Goal: Submit feedback/report problem

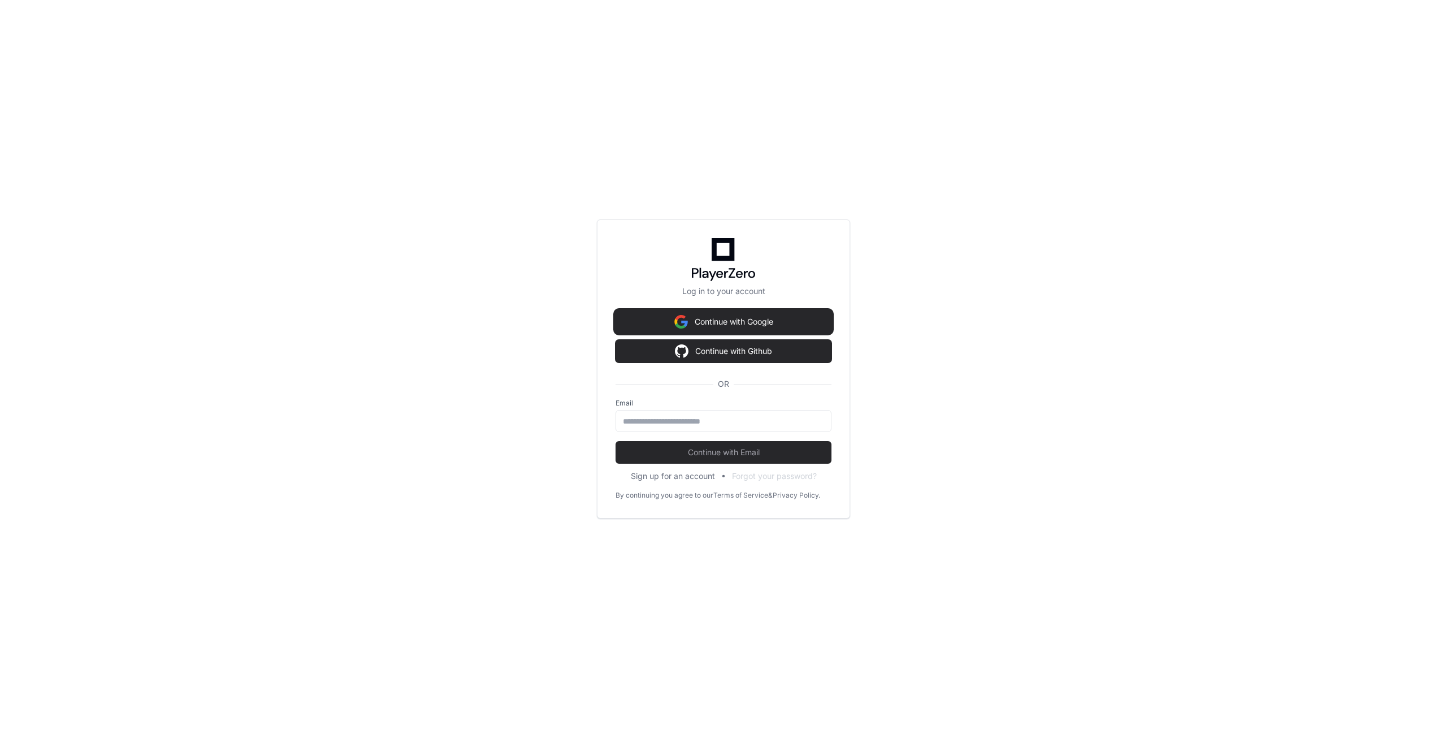
click at [709, 316] on button "Continue with Google" at bounding box center [724, 321] width 216 height 23
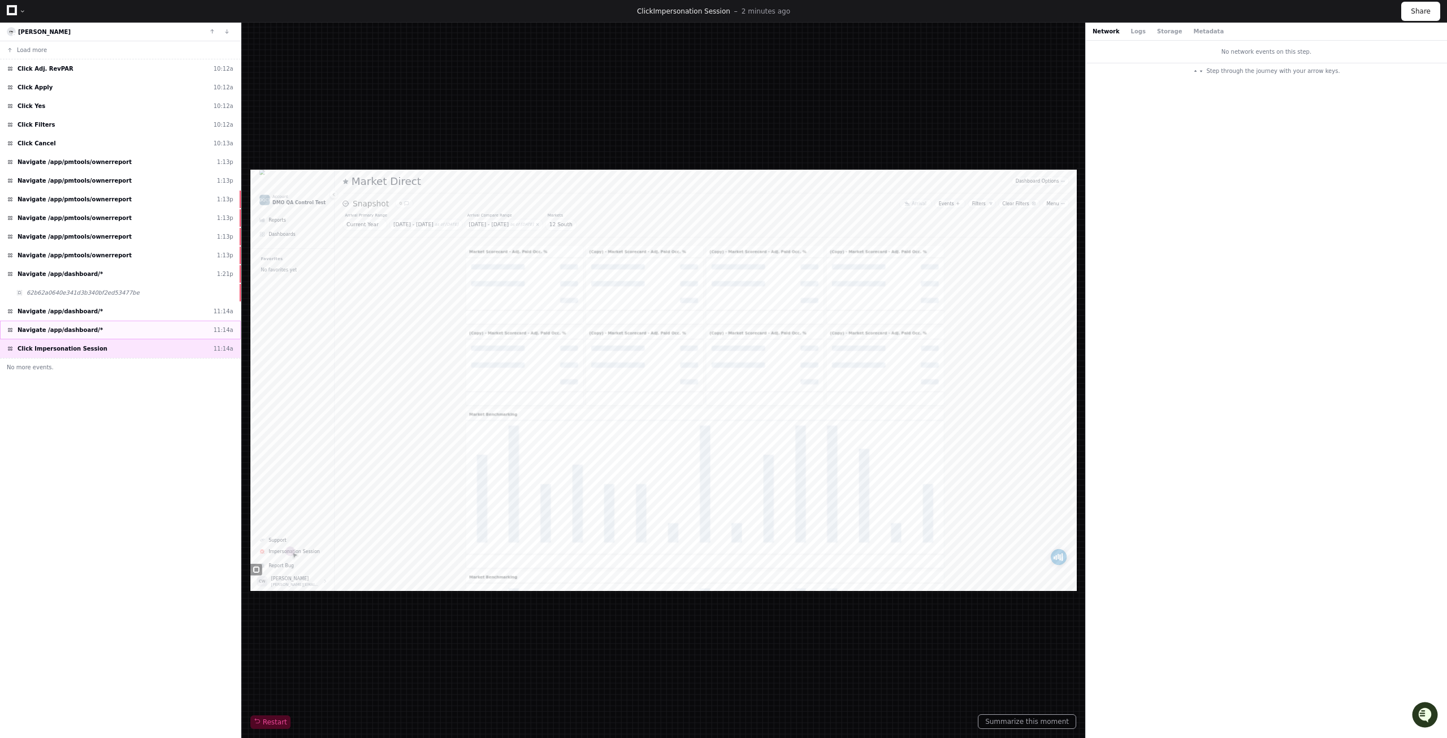
click at [128, 327] on div "Navigate /app/dashboard/* 11:14a" at bounding box center [120, 330] width 241 height 19
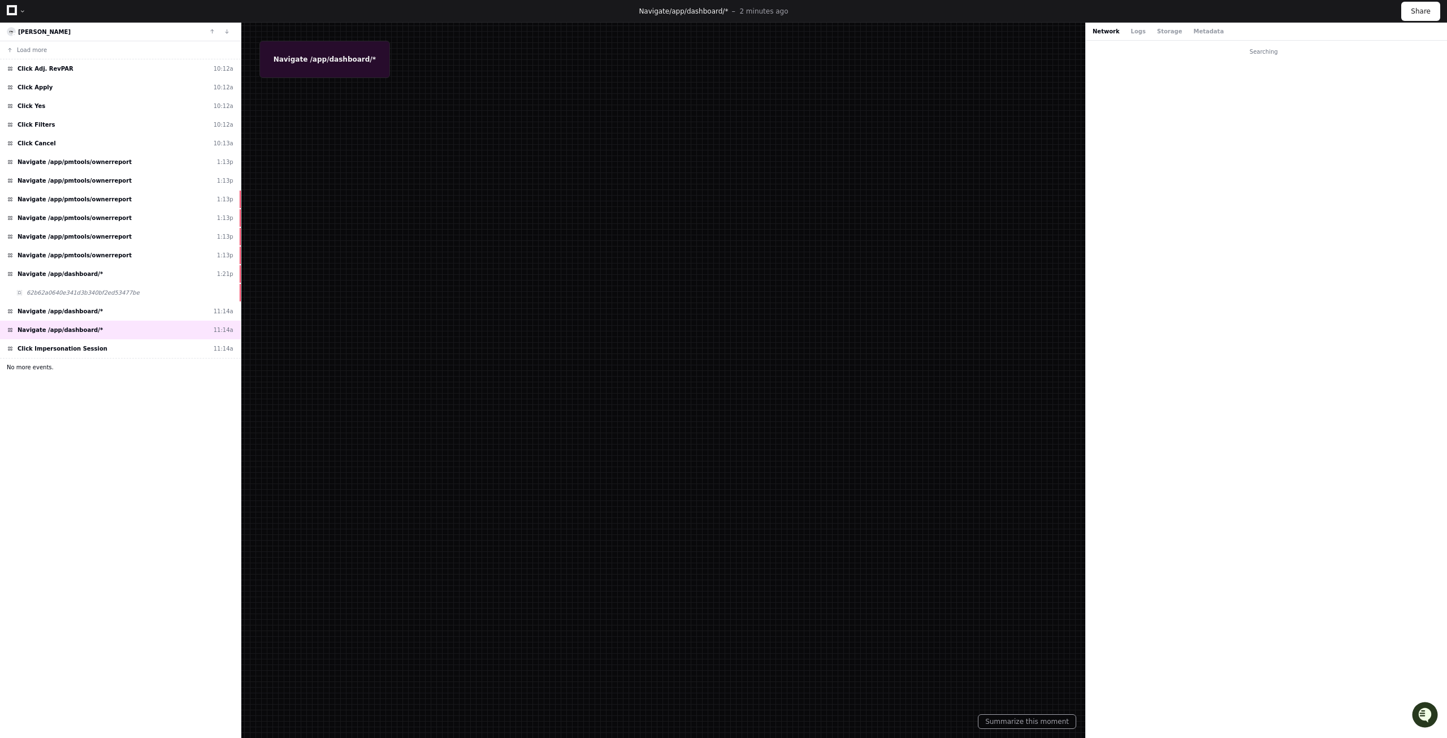
click at [111, 358] on button "No more events." at bounding box center [120, 367] width 241 height 18
click at [111, 346] on div "Click Impersonation Session 11:14a" at bounding box center [120, 348] width 241 height 19
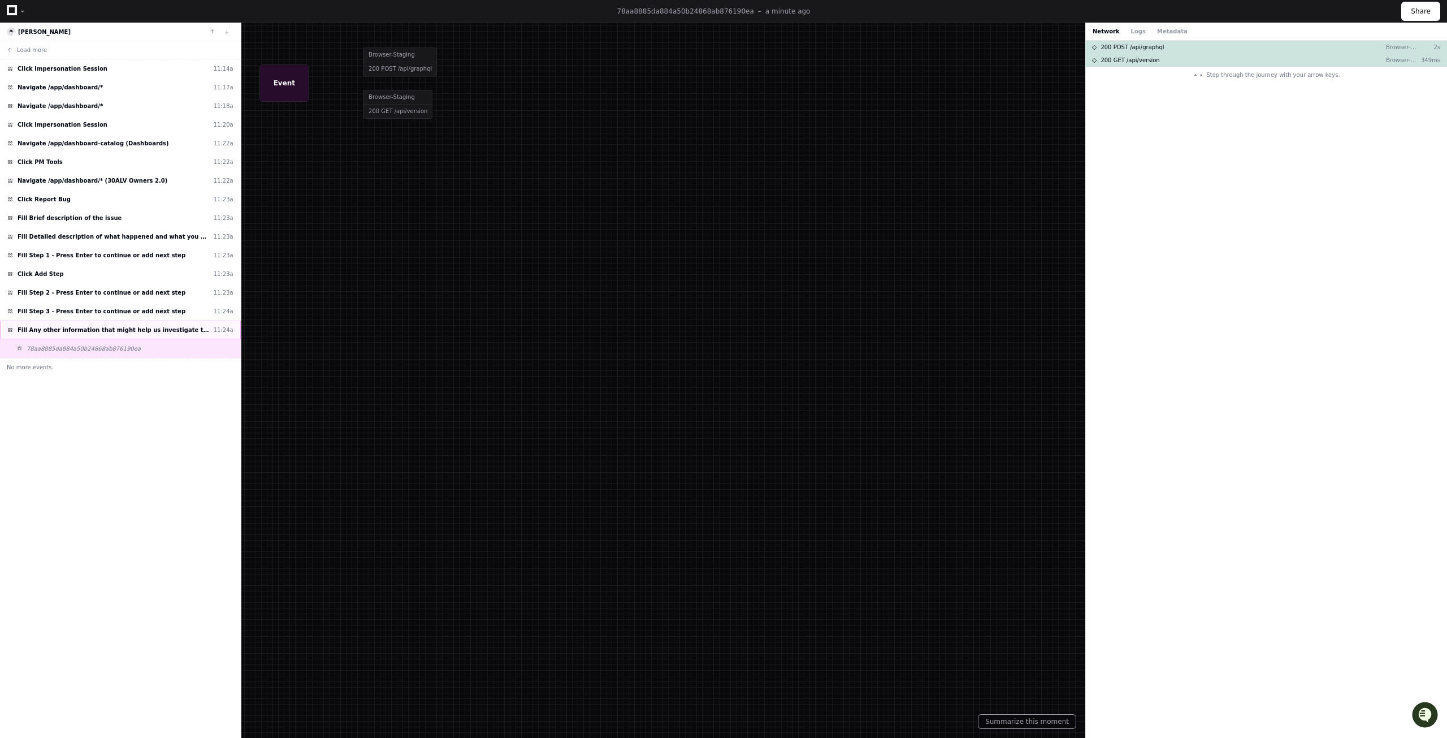
click at [137, 326] on span "Fill Any other information that might help us investigate this bug" at bounding box center [114, 330] width 192 height 8
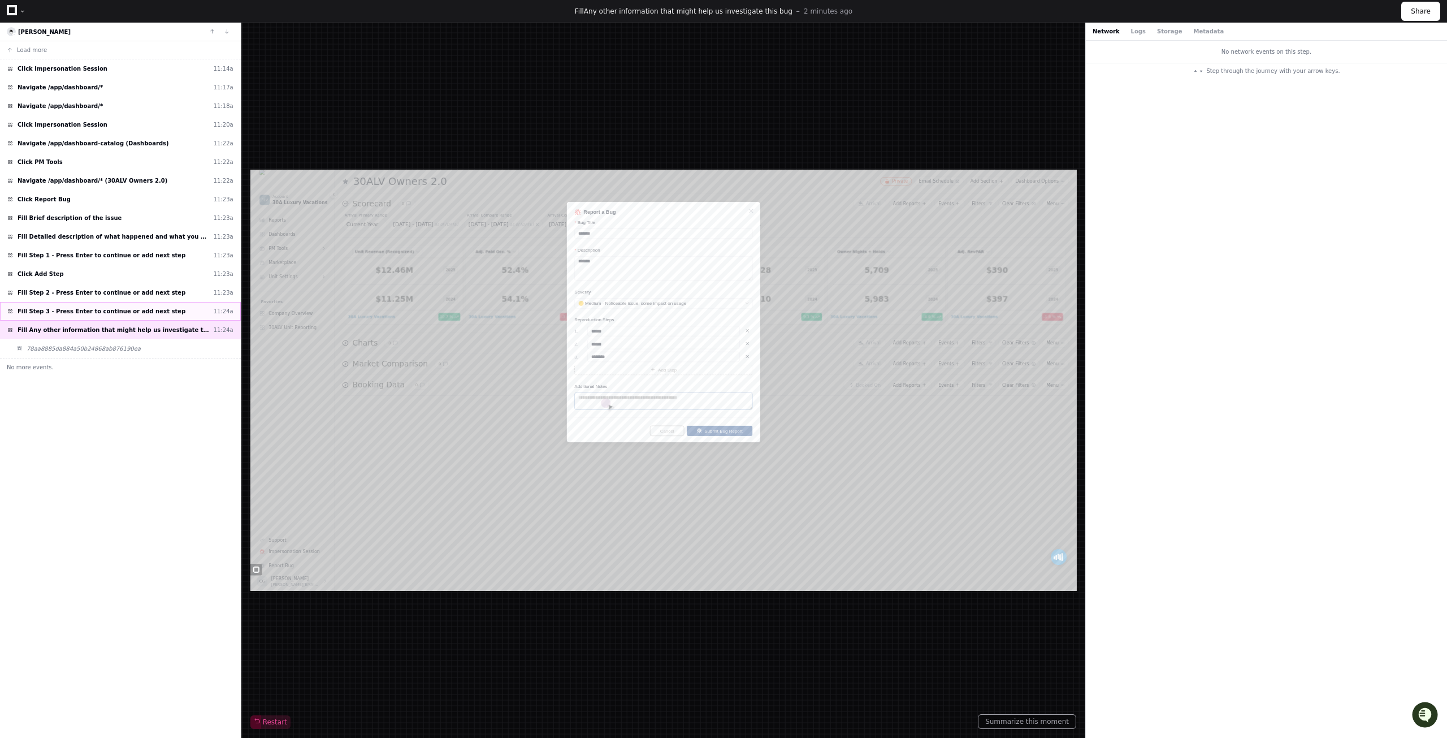
click at [145, 311] on span "Fill Step 3 - Press Enter to continue or add next step" at bounding box center [102, 311] width 168 height 8
type textarea "*"
click at [140, 295] on span "Fill Step 2 - Press Enter to continue or add next step" at bounding box center [102, 292] width 168 height 8
type input "**"
click at [109, 346] on span "78aa8885da884a50b24868ab876190ea" at bounding box center [84, 348] width 114 height 8
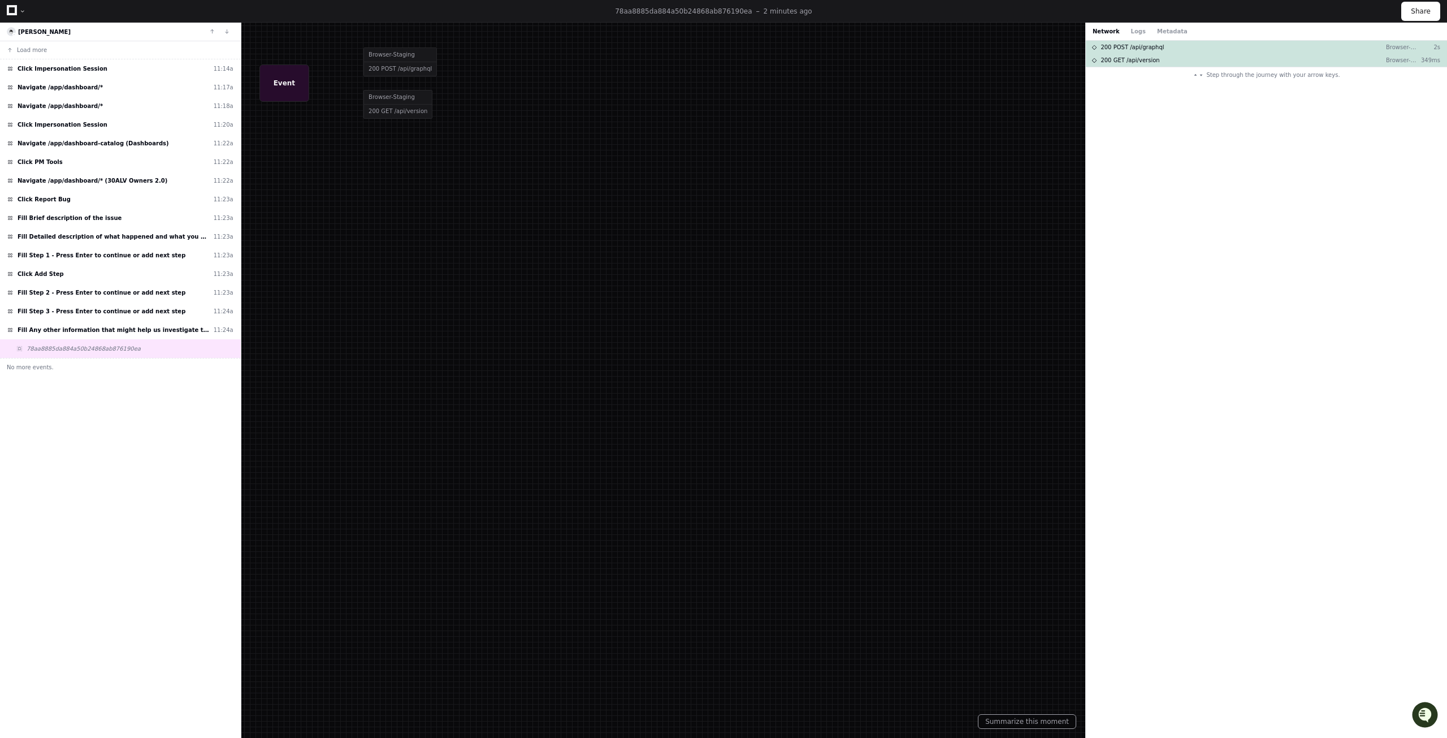
click at [682, 387] on div at bounding box center [723, 369] width 1447 height 738
